Goal: Information Seeking & Learning: Check status

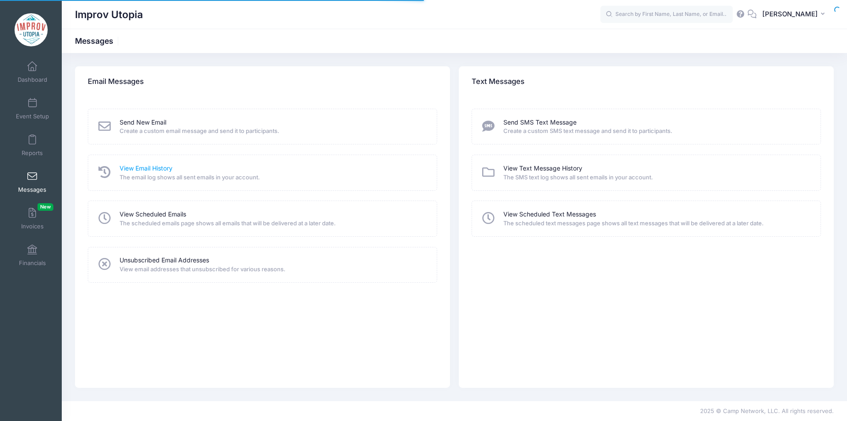
click at [152, 168] on link "View Email History" at bounding box center [146, 168] width 53 height 9
